Goal: Task Accomplishment & Management: Use online tool/utility

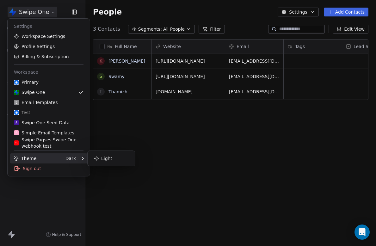
scroll to position [217, 291]
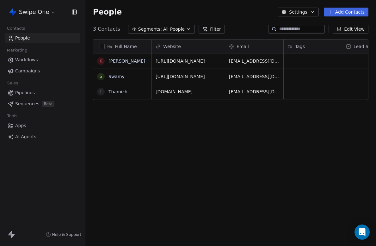
scroll to position [0, 0]
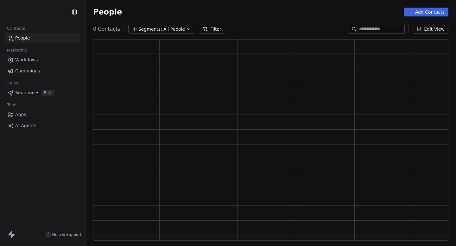
scroll to position [202, 355]
click at [37, 131] on div "Apps AI Agents" at bounding box center [42, 132] width 75 height 22
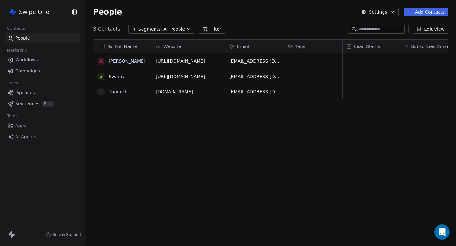
scroll to position [217, 370]
click at [34, 139] on span "AI Agents" at bounding box center [25, 137] width 21 height 7
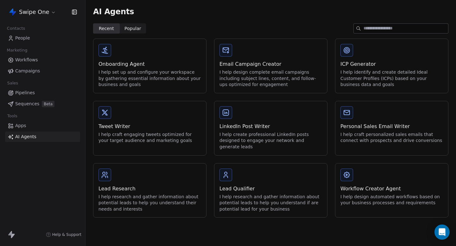
click at [202, 65] on div "Onboarding Agent I help set up and configure your workspace by gathering essent…" at bounding box center [149, 66] width 113 height 54
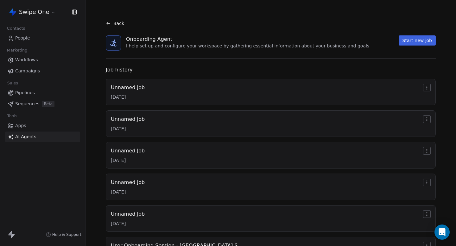
click at [178, 94] on div "Unnamed Job 09/08/2025" at bounding box center [271, 92] width 320 height 16
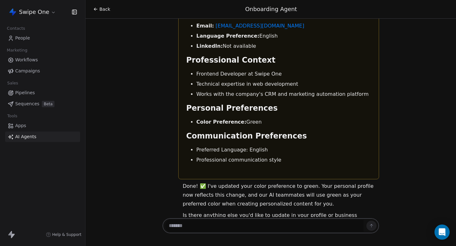
scroll to position [379, 0]
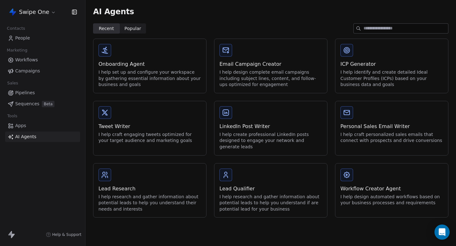
click at [75, 14] on icon "button" at bounding box center [74, 12] width 6 height 6
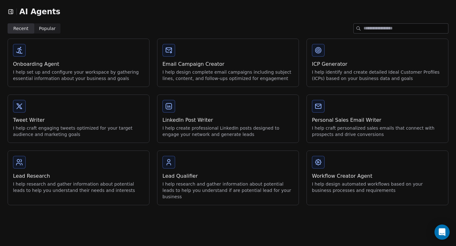
click at [10, 14] on icon "button" at bounding box center [11, 11] width 4 height 4
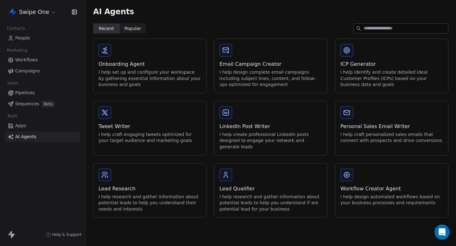
click at [73, 13] on icon "button" at bounding box center [74, 12] width 6 height 6
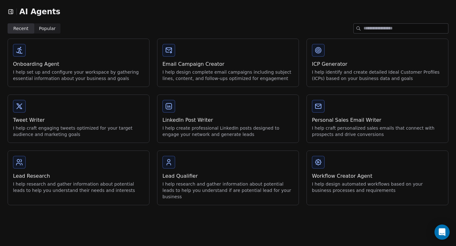
click at [12, 14] on icon "button" at bounding box center [12, 11] width 0 height 4
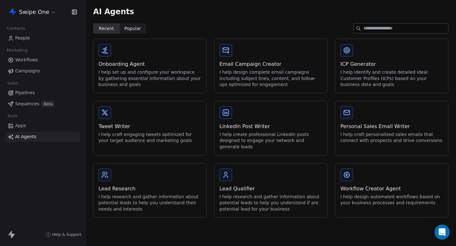
click at [72, 11] on icon "button" at bounding box center [74, 12] width 4 height 4
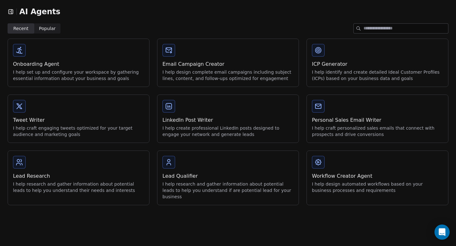
click at [10, 12] on icon "button" at bounding box center [11, 12] width 6 height 6
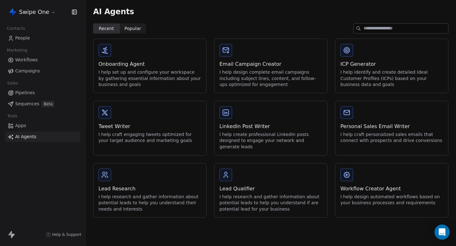
click at [77, 11] on icon "button" at bounding box center [74, 12] width 6 height 6
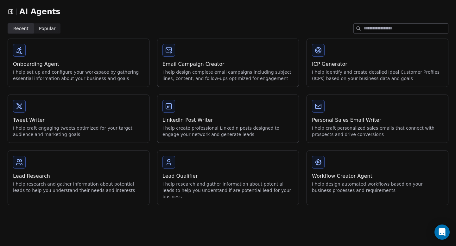
click at [10, 13] on icon "button" at bounding box center [11, 12] width 6 height 6
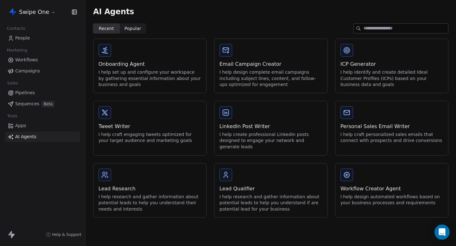
click at [71, 11] on button "button" at bounding box center [73, 12] width 9 height 6
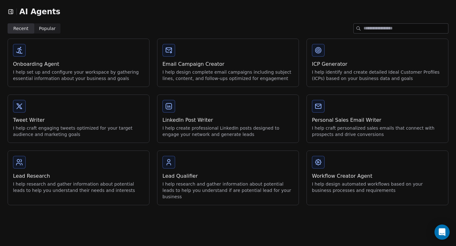
click at [10, 12] on icon "button" at bounding box center [11, 12] width 6 height 6
